Goal: Book appointment/travel/reservation

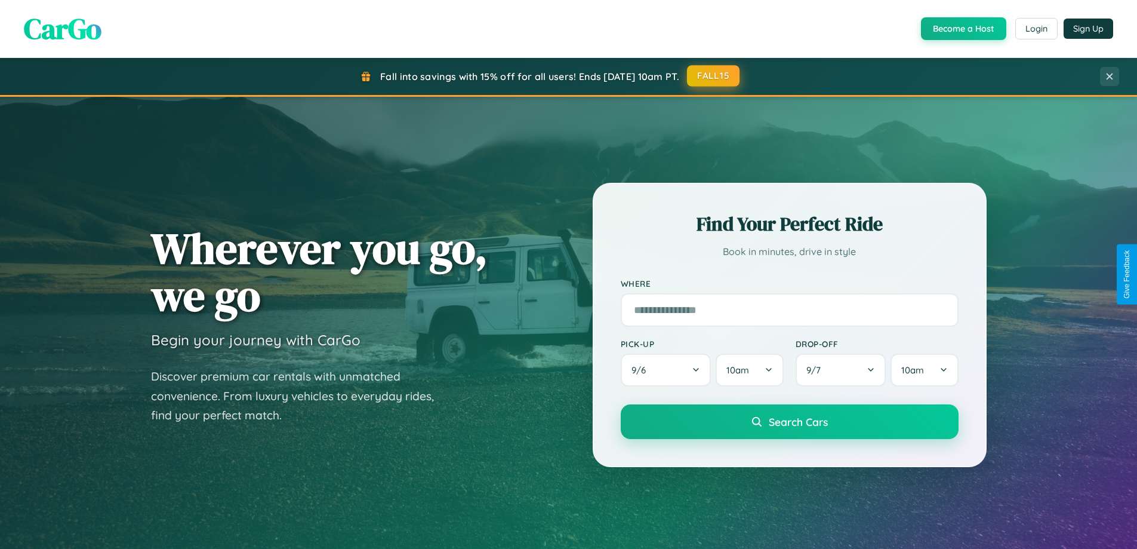
click at [714, 76] on button "FALL15" at bounding box center [713, 75] width 53 height 21
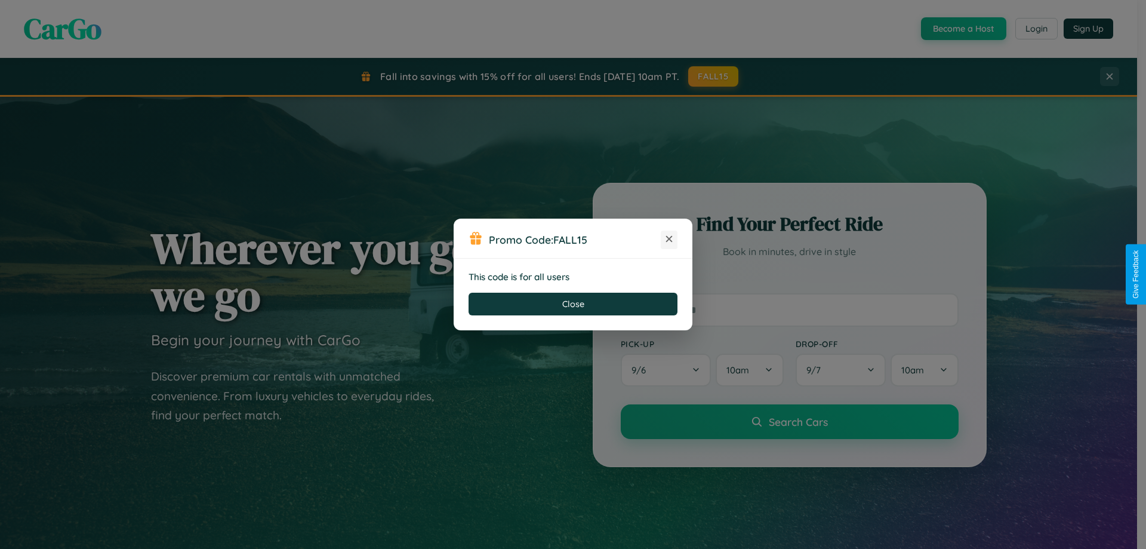
click at [669, 239] on icon at bounding box center [669, 239] width 12 height 12
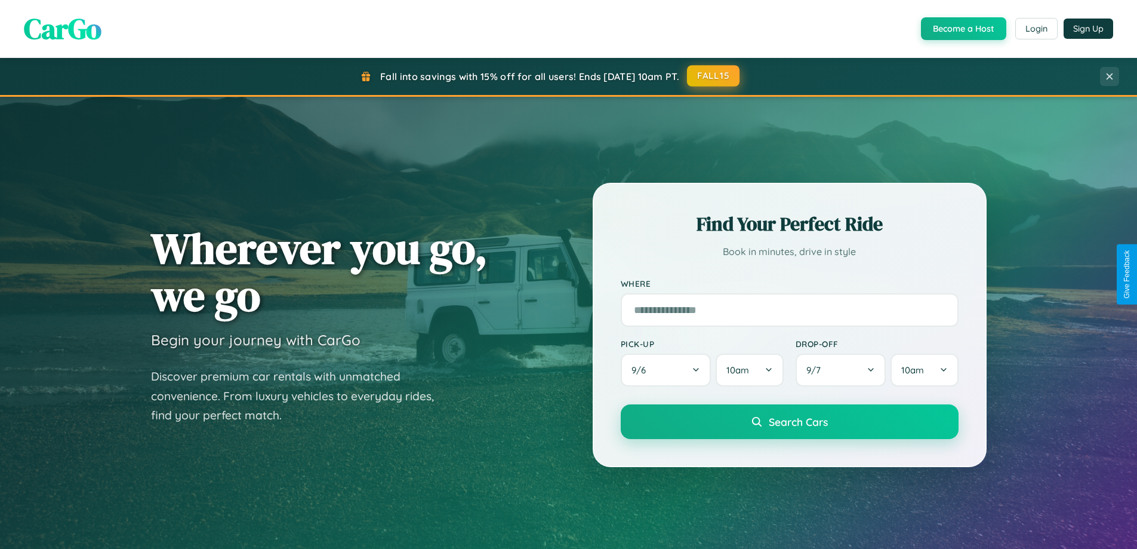
click at [714, 76] on button "FALL15" at bounding box center [713, 75] width 53 height 21
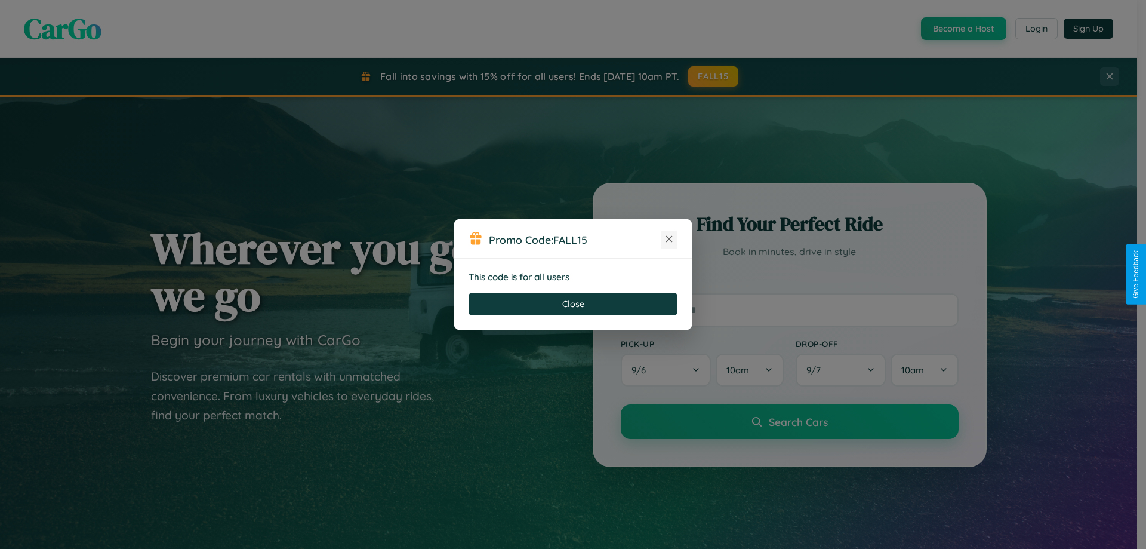
click at [669, 239] on icon at bounding box center [669, 239] width 12 height 12
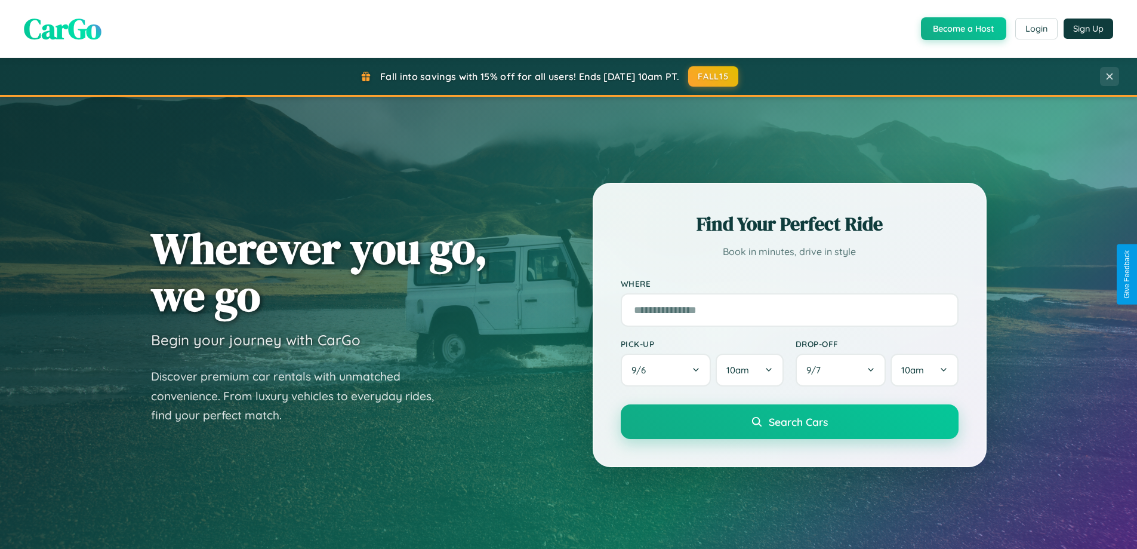
scroll to position [1918, 0]
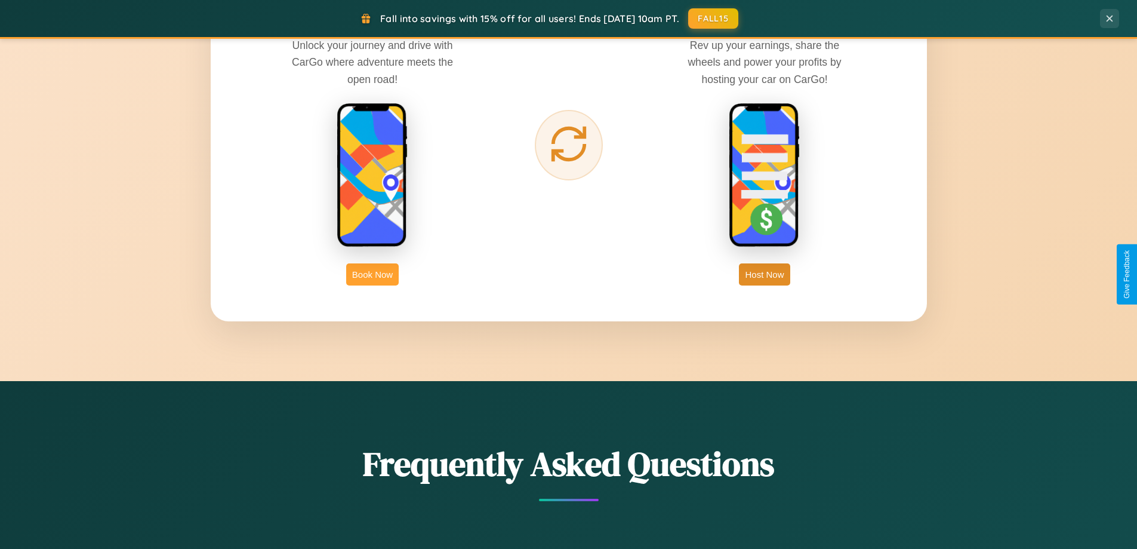
click at [373, 274] on button "Book Now" at bounding box center [372, 274] width 53 height 22
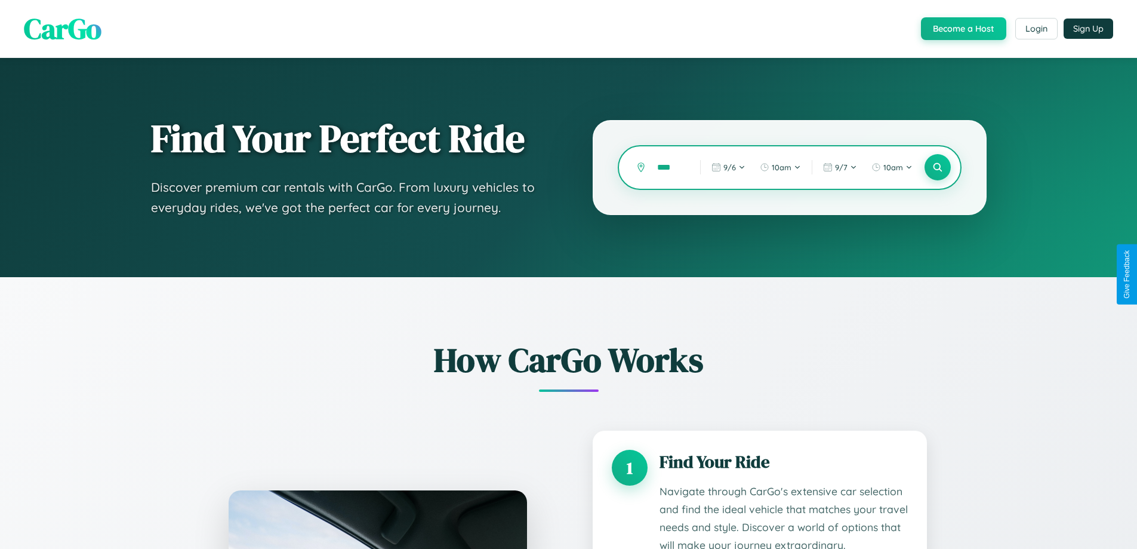
type input "*****"
